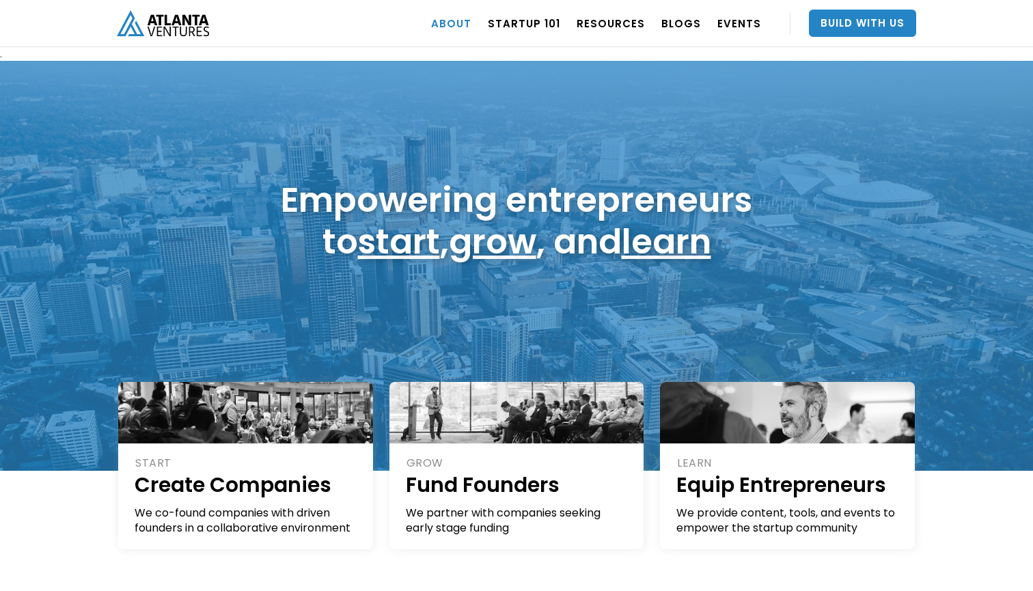
drag, startPoint x: 472, startPoint y: 28, endPoint x: 469, endPoint y: 21, distance: 7.4
click at [471, 28] on link "ABOUT" at bounding box center [451, 23] width 40 height 38
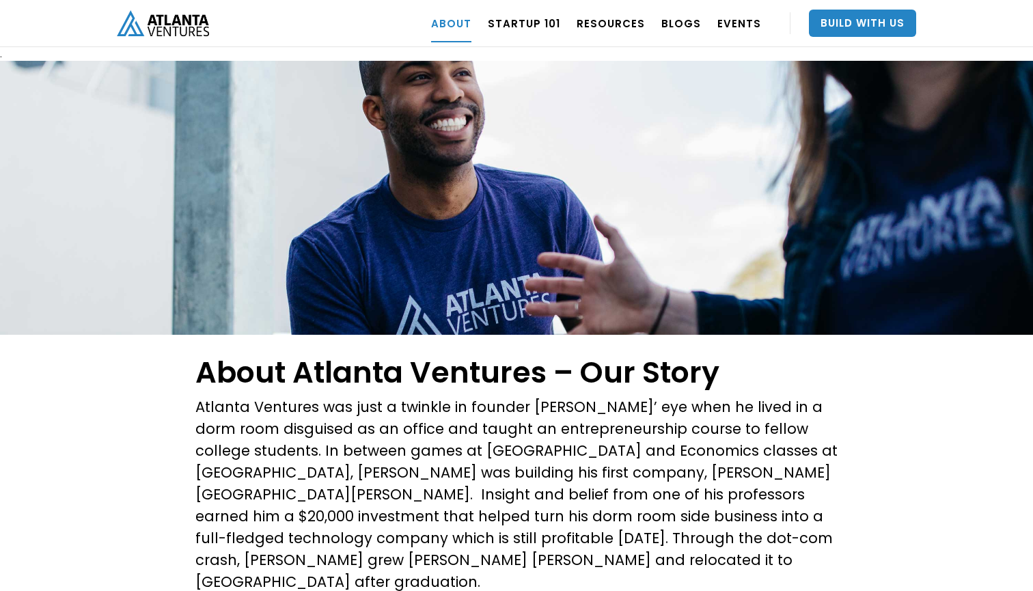
drag, startPoint x: 421, startPoint y: 35, endPoint x: 458, endPoint y: 26, distance: 37.9
click at [427, 33] on div "ABOUT OUR STORY TEAM Job Board PORTFOLIO Startup 101 RESOURCES TOOLS STORIES NE…" at bounding box center [516, 23] width 799 height 47
click at [0, 0] on div "OUR STORY TEAM Job Board PORTFOLIO" at bounding box center [0, 0] width 0 height 0
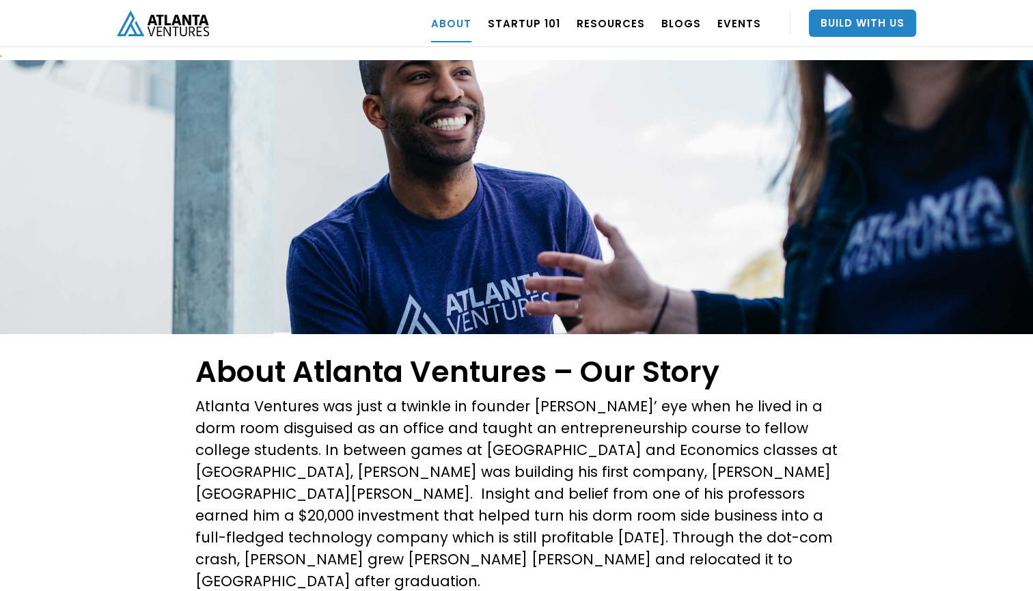
click at [470, 27] on link "ABOUT" at bounding box center [451, 23] width 40 height 38
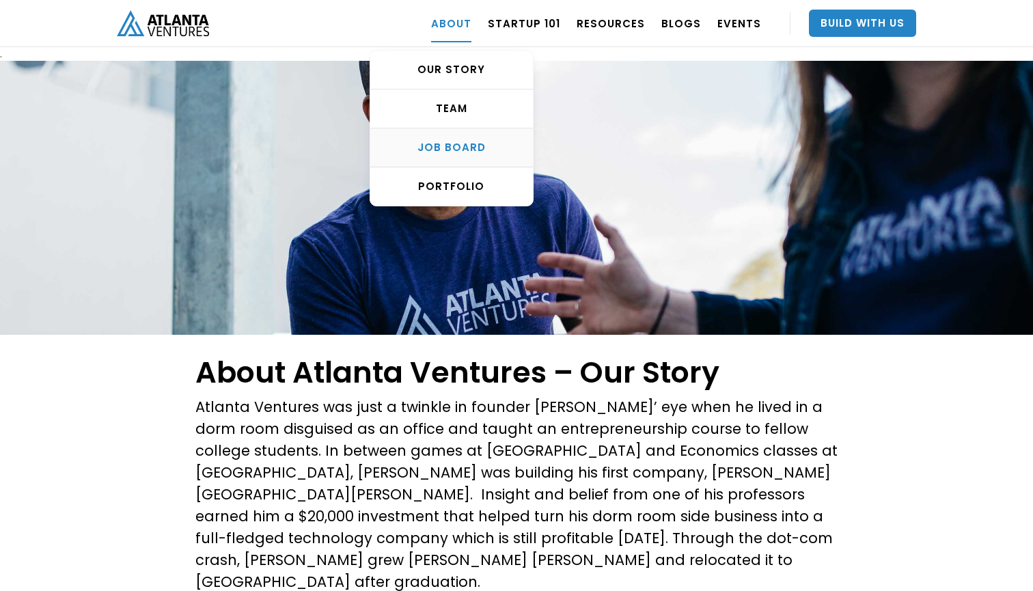
click at [456, 149] on div "Job Board" at bounding box center [451, 148] width 163 height 14
